Goal: Information Seeking & Learning: Understand process/instructions

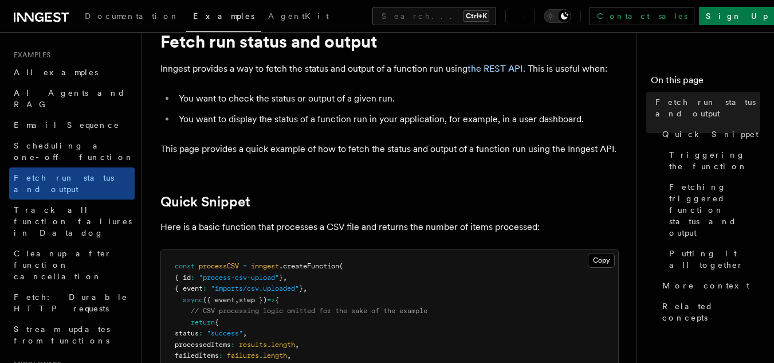
scroll to position [69, 0]
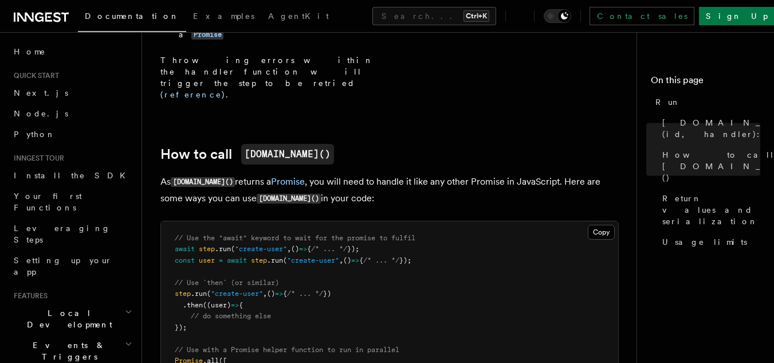
scroll to position [688, 0]
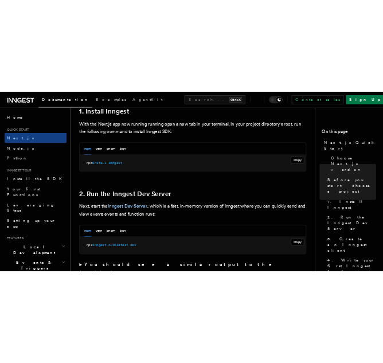
scroll to position [688, 0]
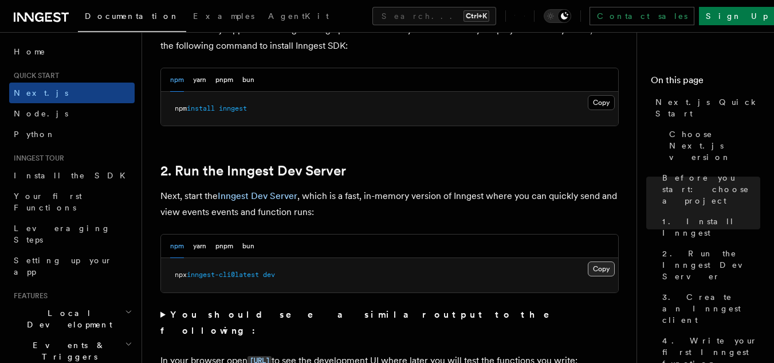
click at [601, 269] on button "Copy Copied" at bounding box center [601, 268] width 27 height 15
